Goal: Navigation & Orientation: Understand site structure

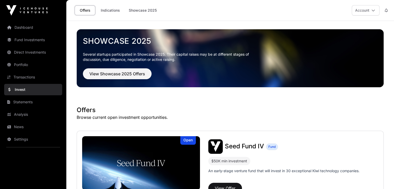
click at [29, 30] on link "Dashboard" at bounding box center [33, 27] width 58 height 11
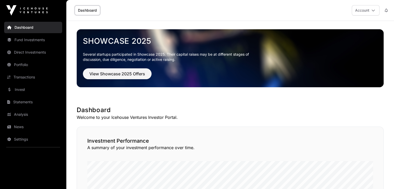
click at [36, 39] on link "Fund Investments" at bounding box center [33, 39] width 58 height 11
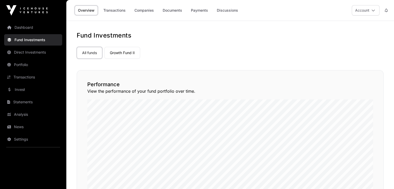
click at [35, 51] on link "Direct Investments" at bounding box center [33, 52] width 58 height 11
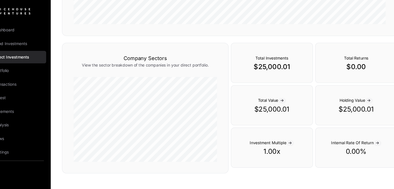
scroll to position [152, 0]
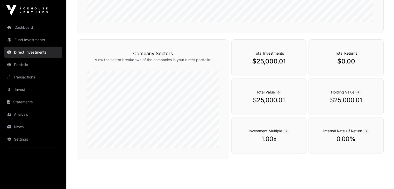
click at [20, 66] on link "Portfolio" at bounding box center [33, 64] width 58 height 11
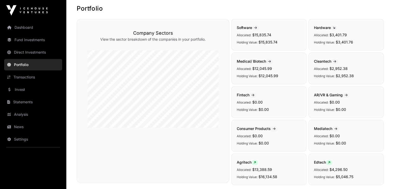
scroll to position [27, 0]
click at [244, 38] on div "Software Allocated: $15,835.74 Holding Value: $15,835.74" at bounding box center [269, 34] width 75 height 32
click at [244, 27] on span "Software" at bounding box center [248, 27] width 22 height 4
click at [257, 27] on icon at bounding box center [255, 27] width 3 height 3
click at [257, 26] on icon at bounding box center [255, 27] width 3 height 3
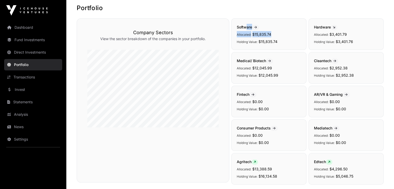
drag, startPoint x: 247, startPoint y: 27, endPoint x: 289, endPoint y: 33, distance: 42.4
click at [289, 33] on div "Software Allocated: $15,835.74 Holding Value: $15,835.74" at bounding box center [269, 34] width 75 height 32
click at [289, 33] on p "Allocated: $15,835.74" at bounding box center [269, 34] width 64 height 6
click at [32, 79] on link "Transactions" at bounding box center [33, 77] width 58 height 11
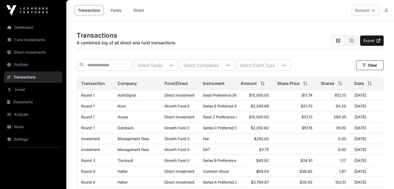
click at [22, 114] on link "Analysis" at bounding box center [33, 114] width 58 height 11
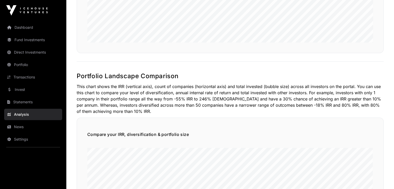
scroll to position [230, 0]
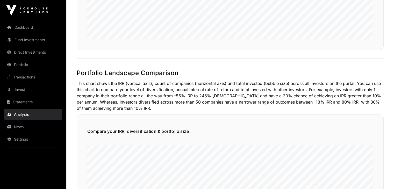
click at [18, 126] on link "News" at bounding box center [33, 126] width 58 height 11
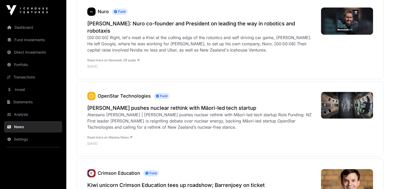
scroll to position [96, 0]
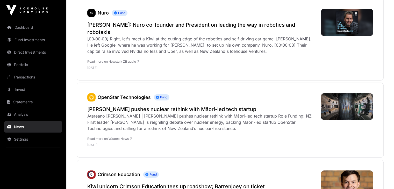
click at [169, 85] on div "OpenStar Technologies Fund [PERSON_NAME] pushes nuclear rethink with Māori-led …" at bounding box center [230, 120] width 307 height 75
click at [26, 139] on link "Settings" at bounding box center [33, 139] width 58 height 11
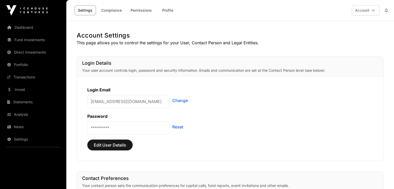
click at [21, 91] on link "Invest" at bounding box center [33, 89] width 58 height 11
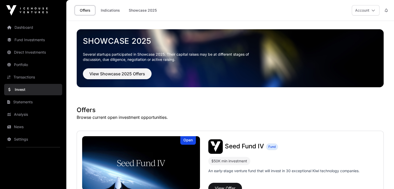
click at [109, 11] on link "Indications" at bounding box center [110, 10] width 26 height 10
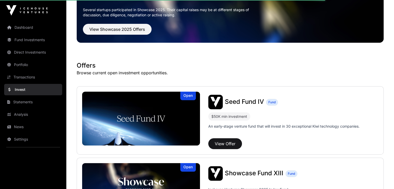
scroll to position [47, 0]
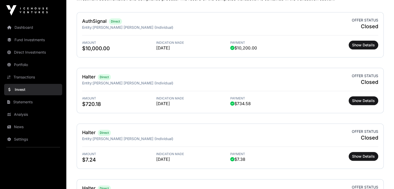
scroll to position [166, 0]
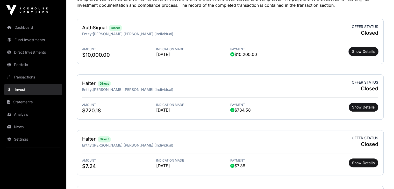
click at [368, 51] on span "Show Details" at bounding box center [363, 51] width 23 height 5
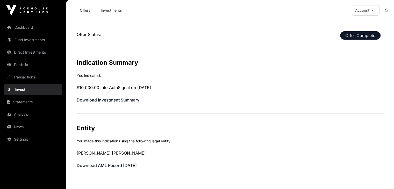
click at [115, 11] on link "Investments" at bounding box center [111, 10] width 28 height 10
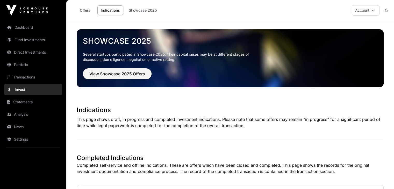
click at [25, 115] on link "Analysis" at bounding box center [33, 114] width 58 height 11
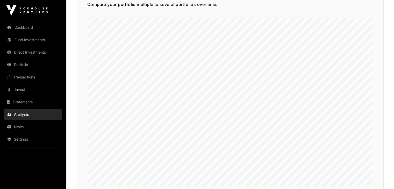
scroll to position [1198, 0]
click at [27, 102] on link "Statements" at bounding box center [33, 101] width 58 height 11
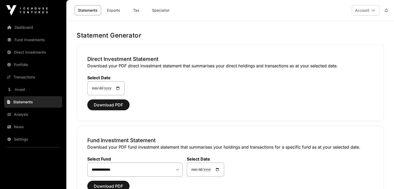
click at [29, 52] on link "Direct Investments" at bounding box center [33, 52] width 58 height 11
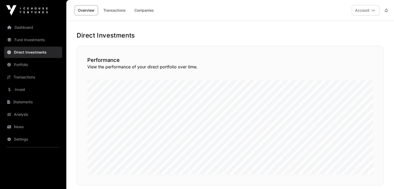
click at [118, 11] on link "Transactions" at bounding box center [114, 10] width 29 height 10
click at [147, 12] on link "Companies" at bounding box center [144, 10] width 26 height 10
